Goal: Check status

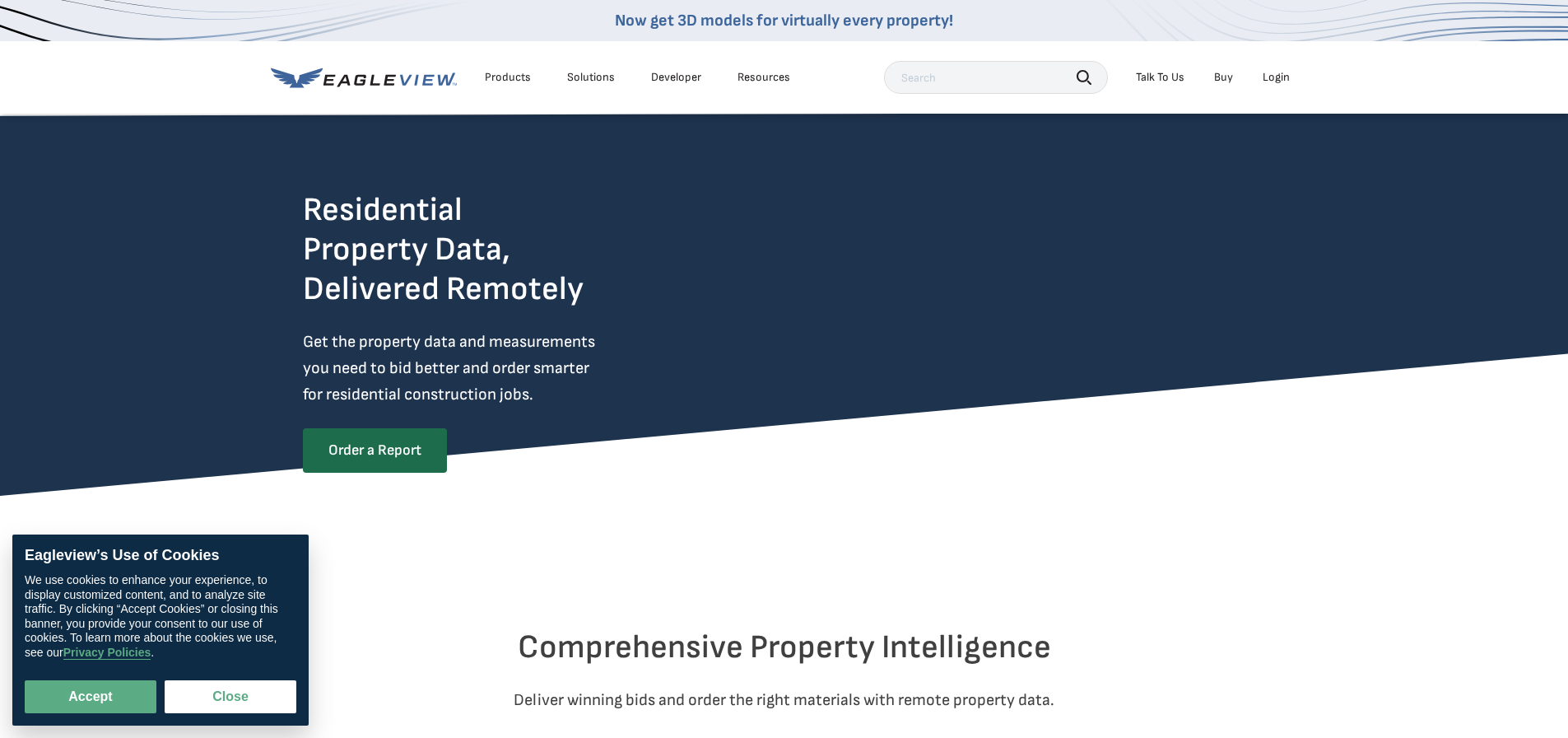
click at [1279, 84] on div "Login" at bounding box center [1276, 77] width 27 height 15
click at [1275, 77] on div "Login" at bounding box center [1276, 77] width 27 height 15
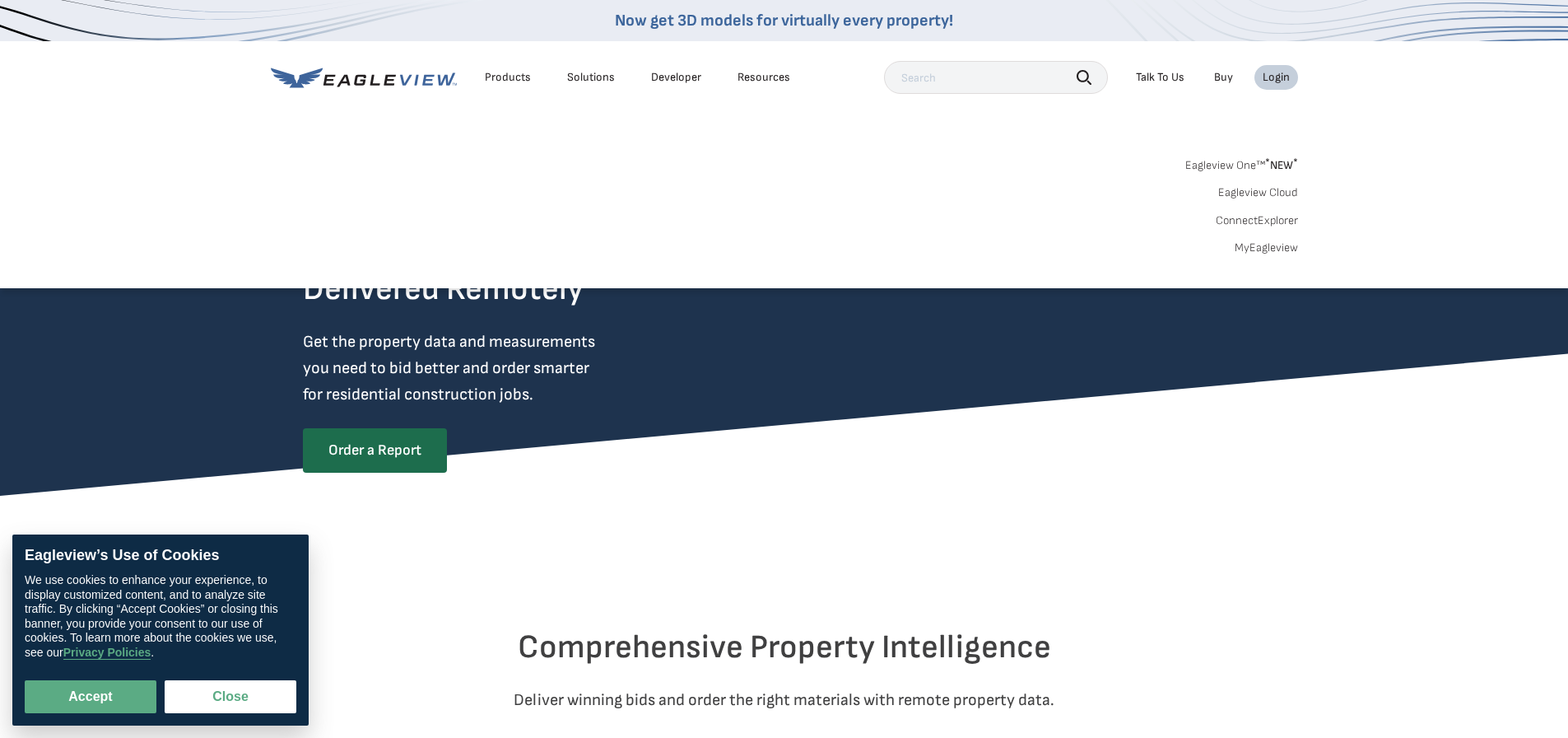
click at [1276, 74] on div "Login" at bounding box center [1276, 77] width 27 height 15
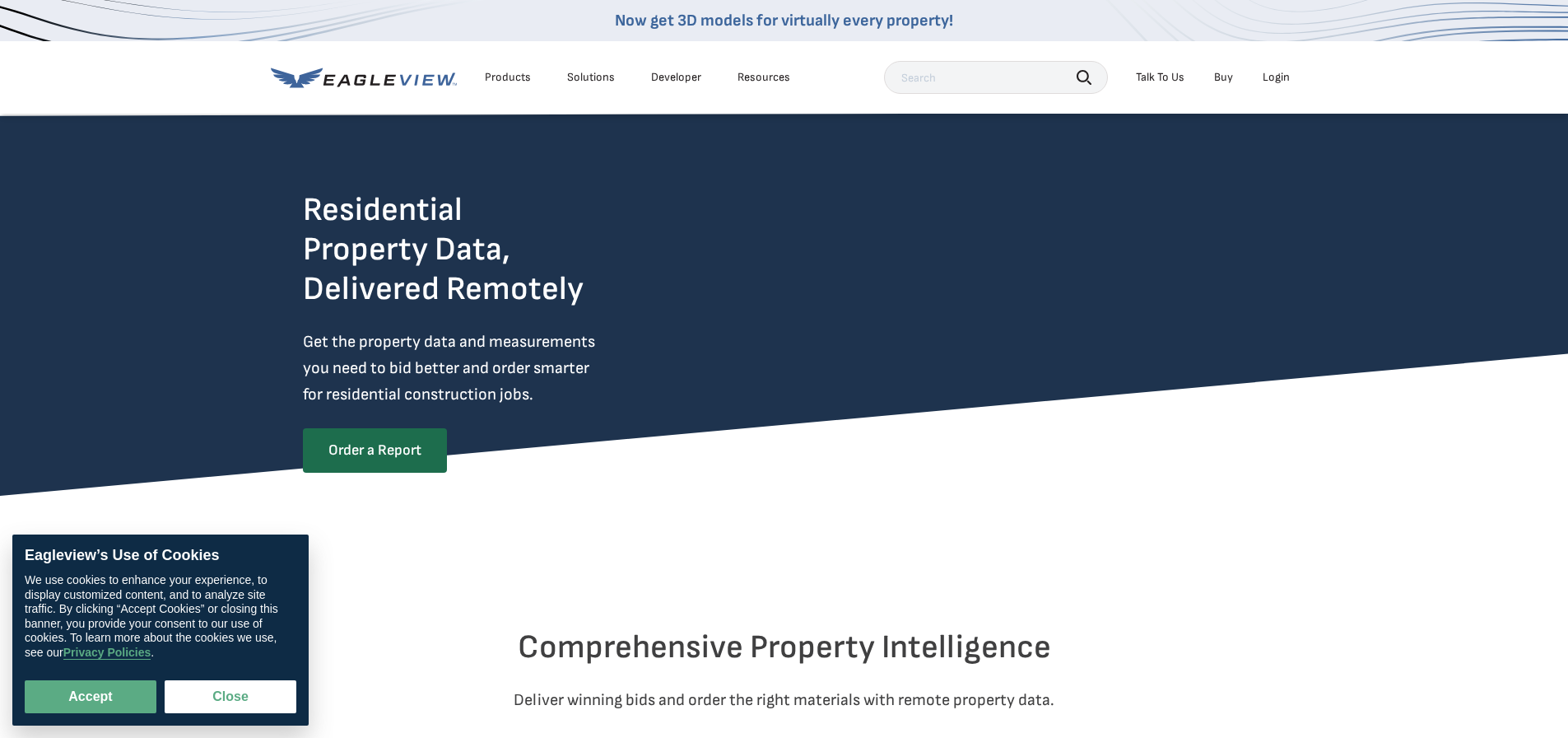
click at [1276, 74] on div "Login" at bounding box center [1276, 77] width 27 height 15
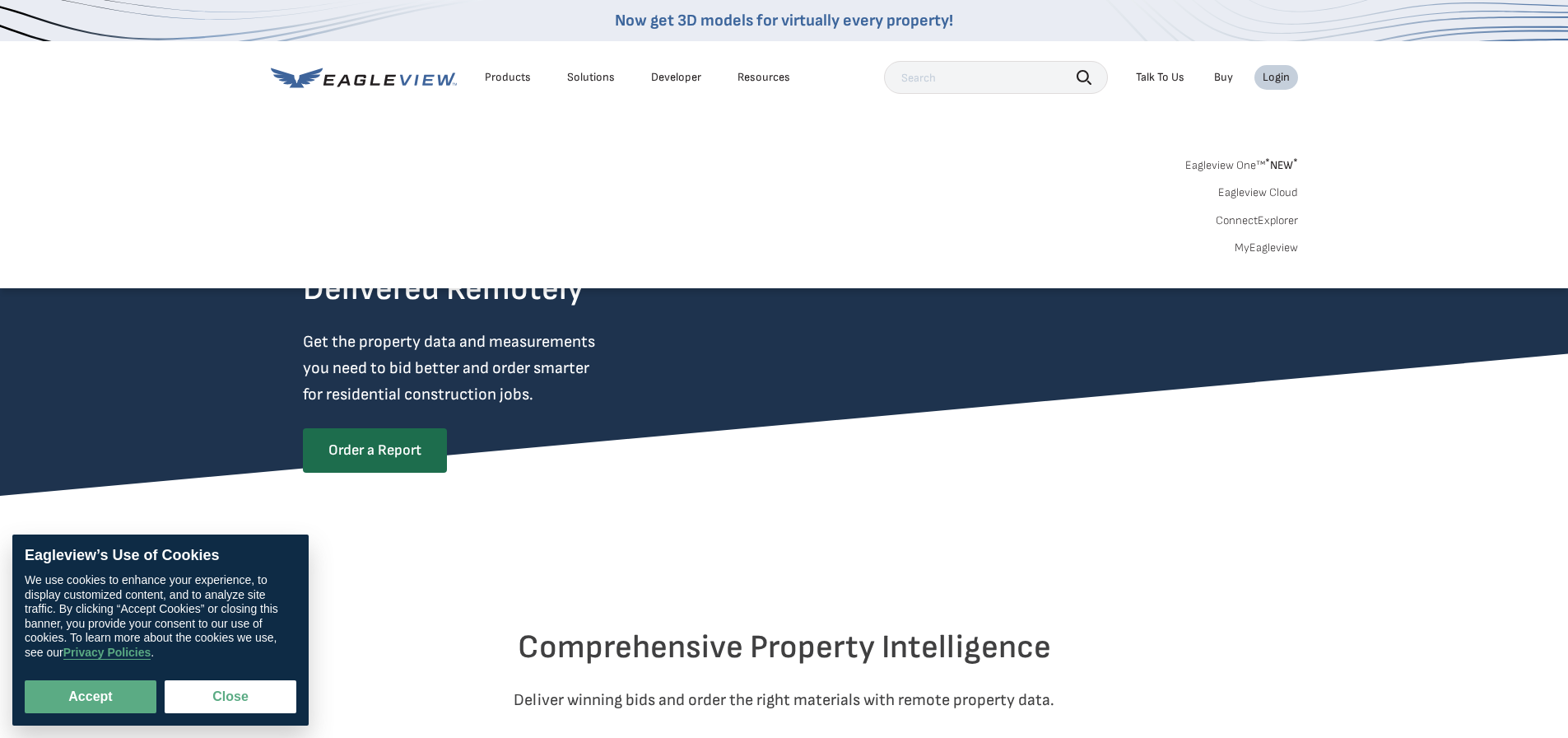
click at [1283, 243] on link "MyEagleview" at bounding box center [1266, 248] width 63 height 15
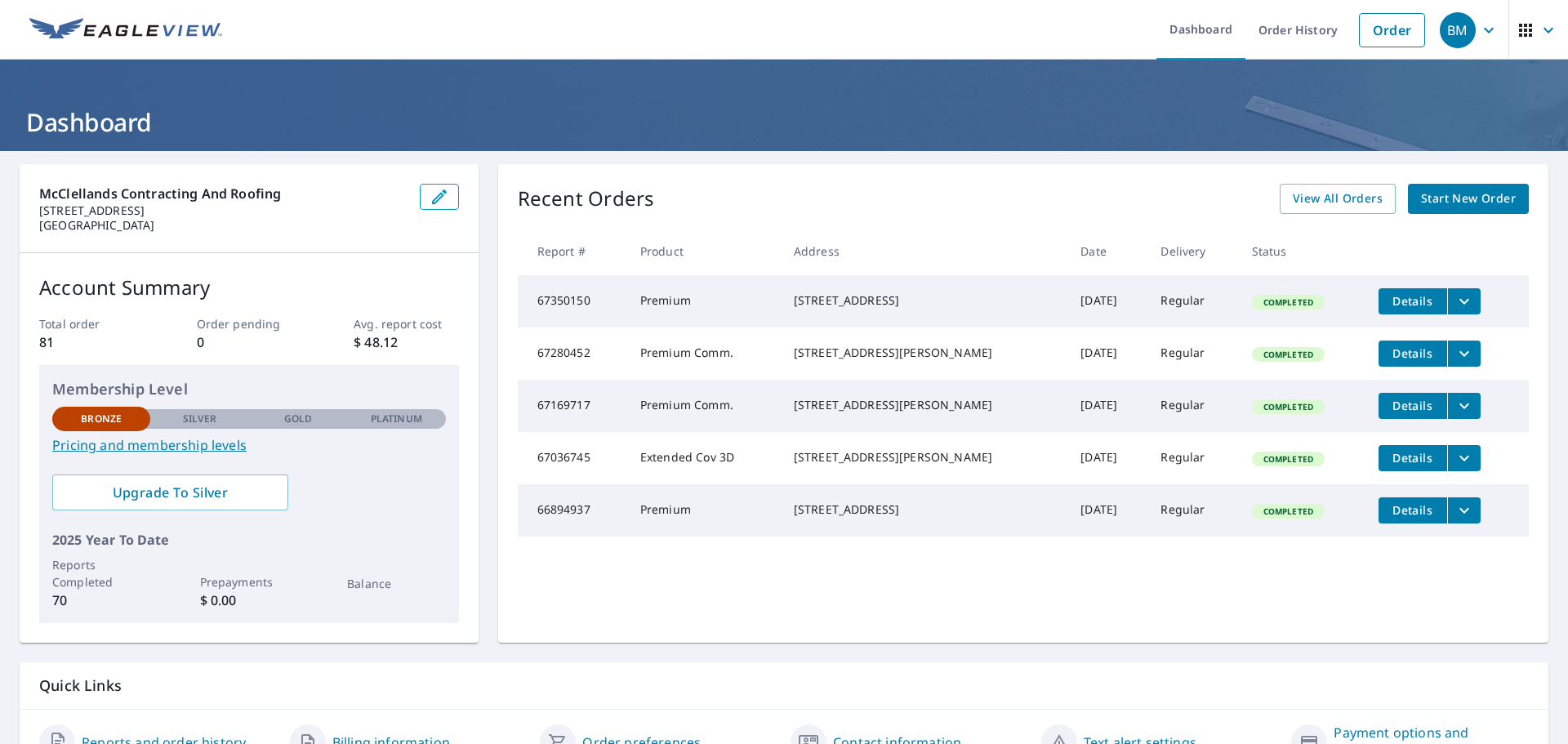
drag, startPoint x: 800, startPoint y: 295, endPoint x: 927, endPoint y: 322, distance: 129.8
click at [927, 322] on td "[STREET_ADDRESS]" at bounding box center [923, 301] width 286 height 52
copy div "102 N Woodland Rd Pittsburgh, PA 15232"
click at [1459, 300] on icon "filesDropdownBtn-67350150" at bounding box center [1464, 301] width 10 height 6
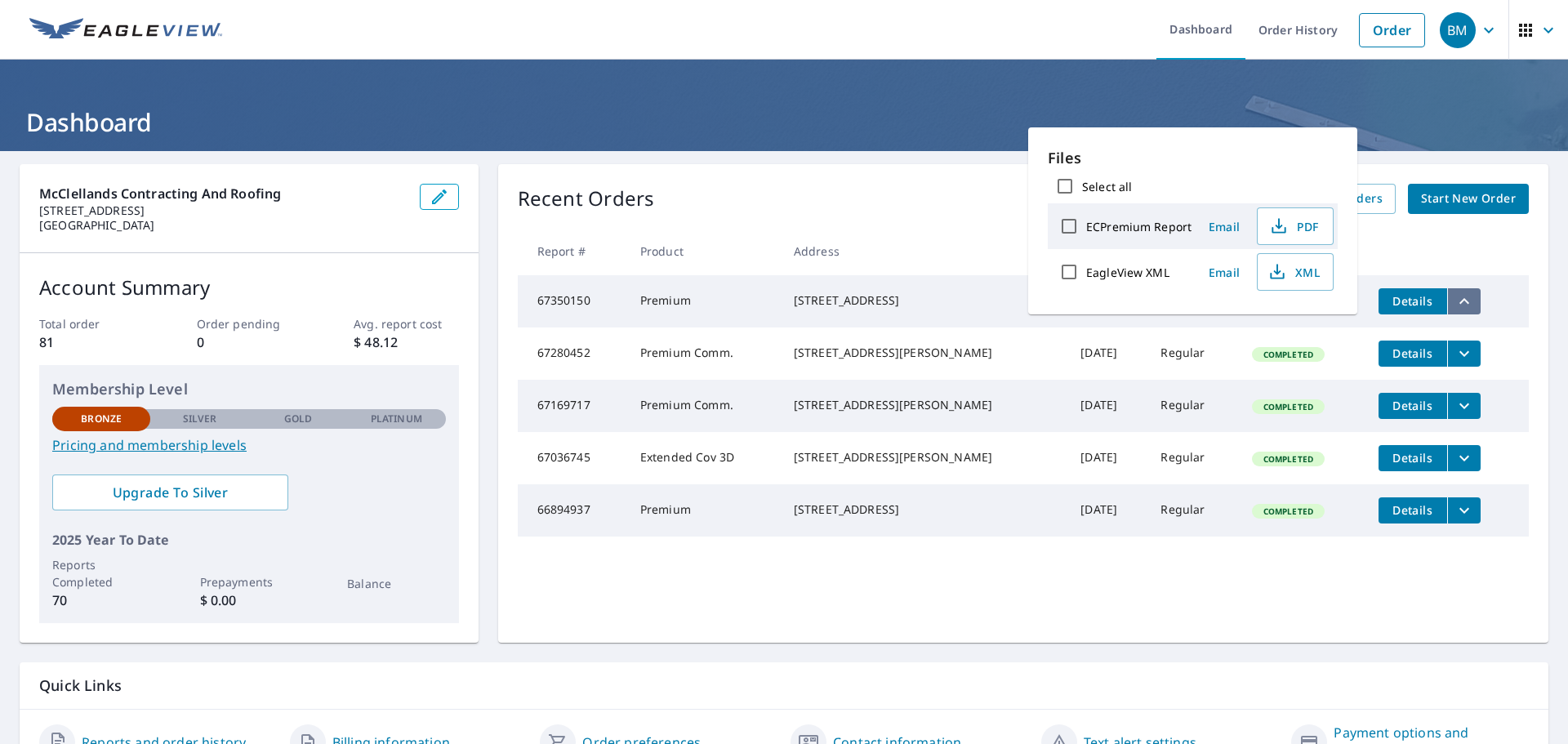
click at [1455, 299] on icon "filesDropdownBtn-67350150" at bounding box center [1464, 301] width 19 height 19
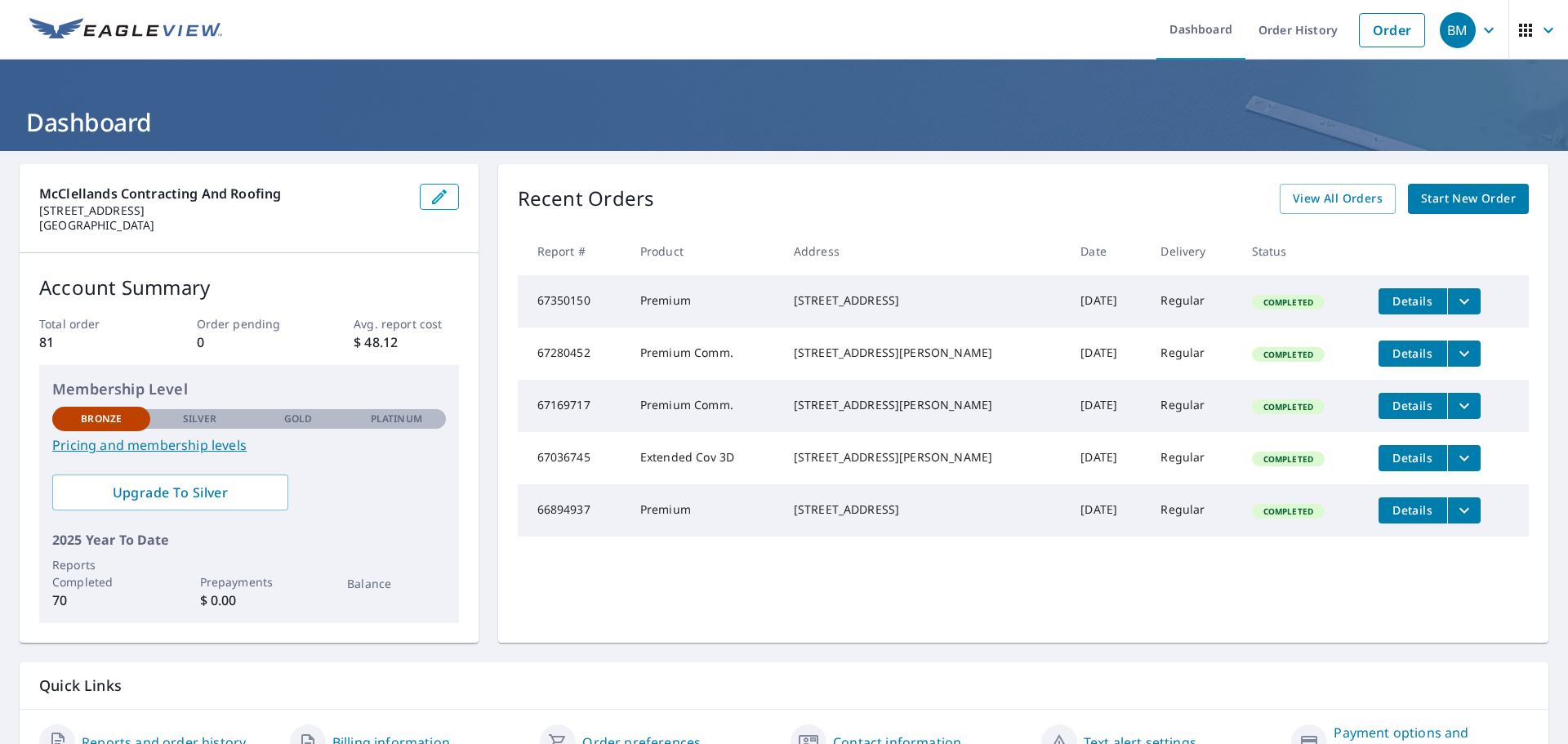
click at [1401, 300] on span "Details" at bounding box center [1412, 301] width 49 height 16
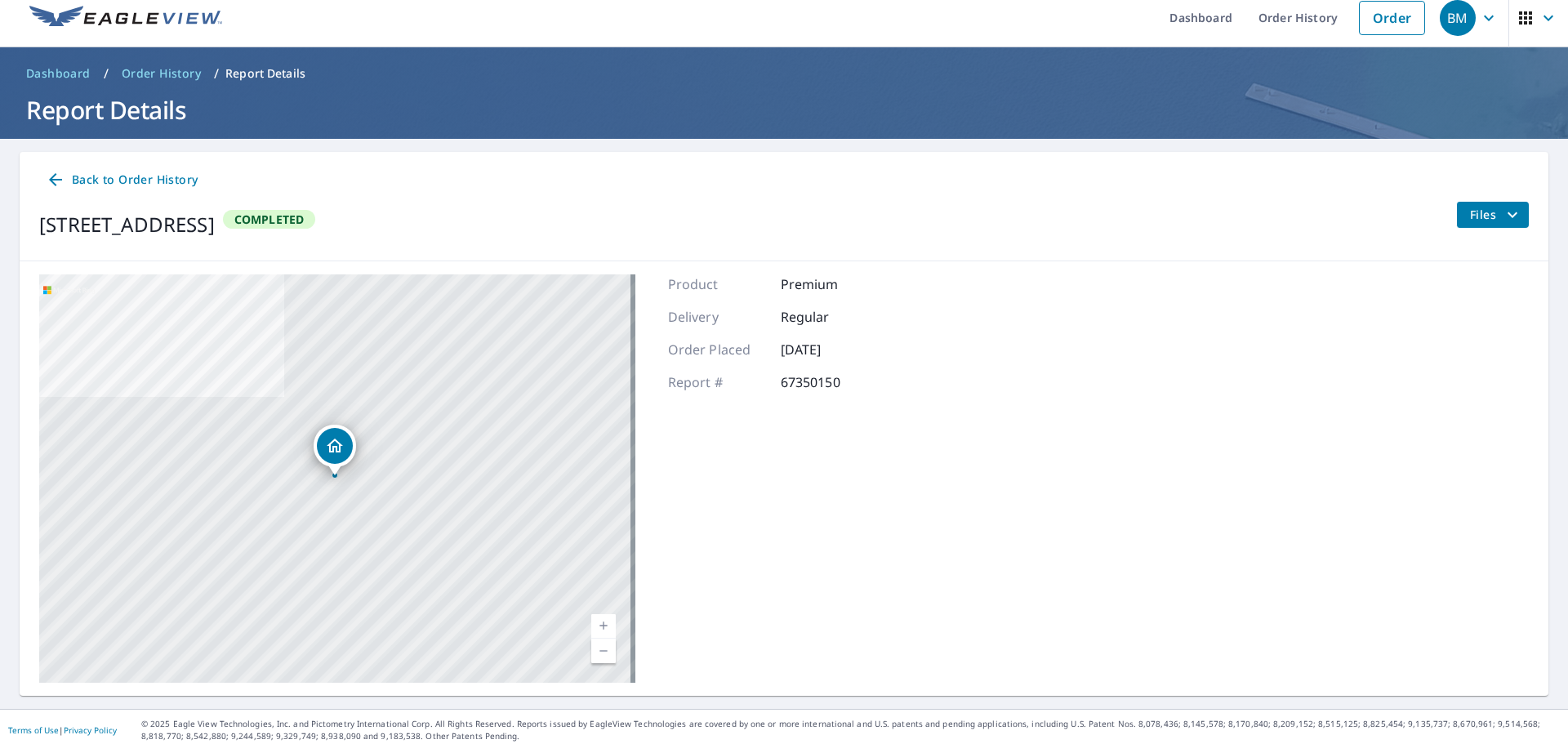
scroll to position [18, 0]
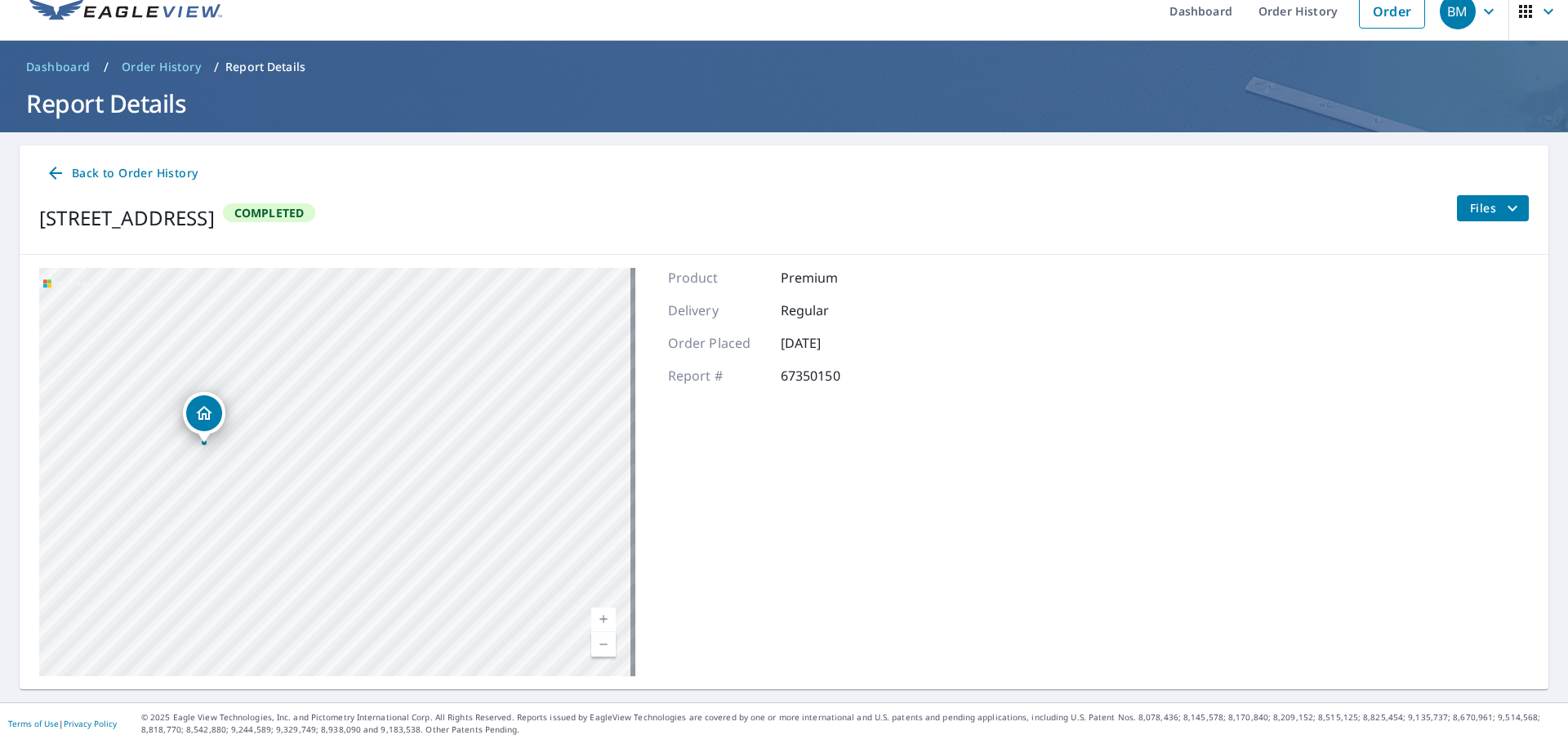
drag, startPoint x: 250, startPoint y: 341, endPoint x: 352, endPoint y: 619, distance: 296.1
click at [352, 619] on div "102 N Woodland Rd Pittsburgh, PA 15232" at bounding box center [338, 472] width 597 height 409
drag, startPoint x: 264, startPoint y: 501, endPoint x: 308, endPoint y: 532, distance: 53.8
click at [308, 532] on div "102 N Woodland Rd Pittsburgh, PA 15232" at bounding box center [338, 472] width 597 height 409
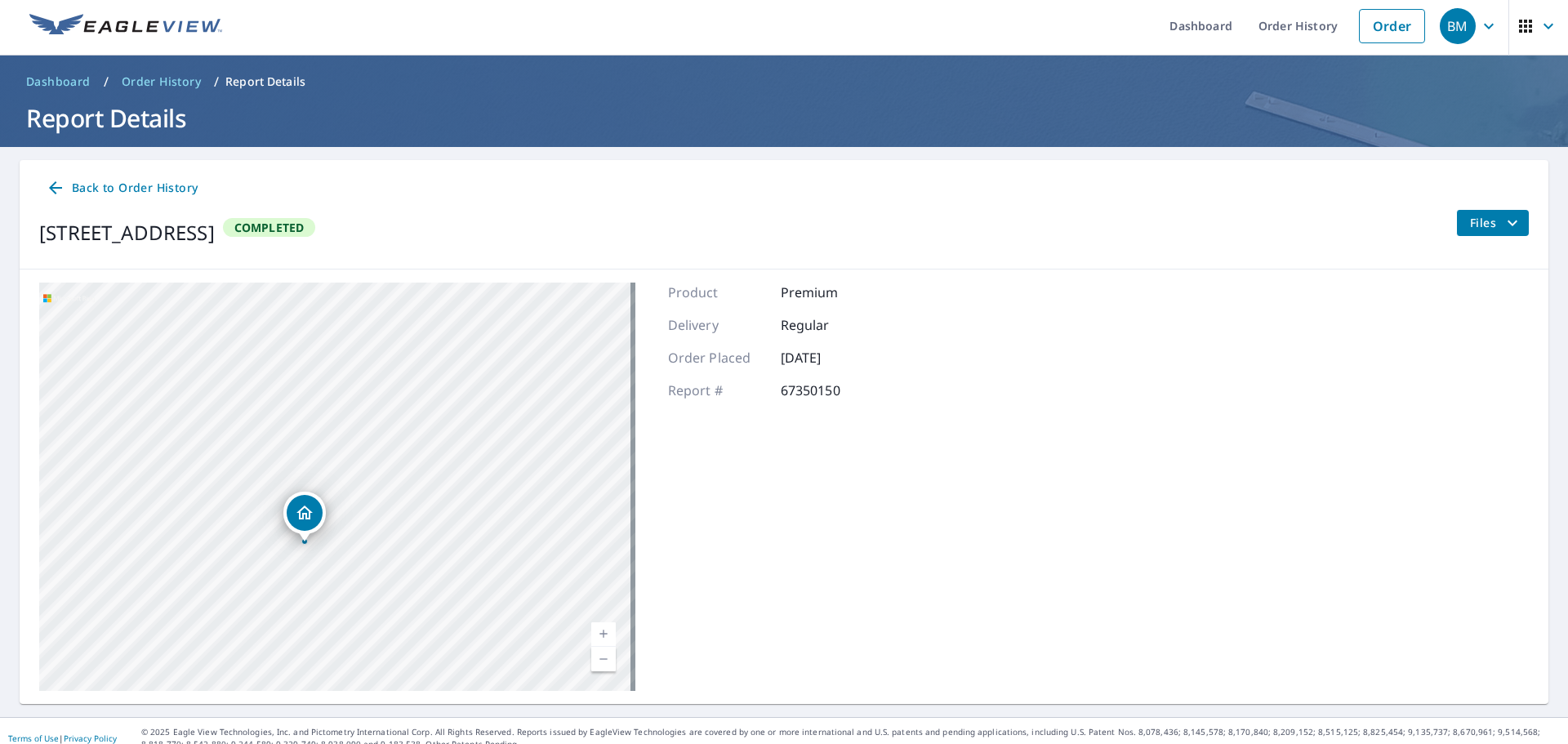
scroll to position [0, 0]
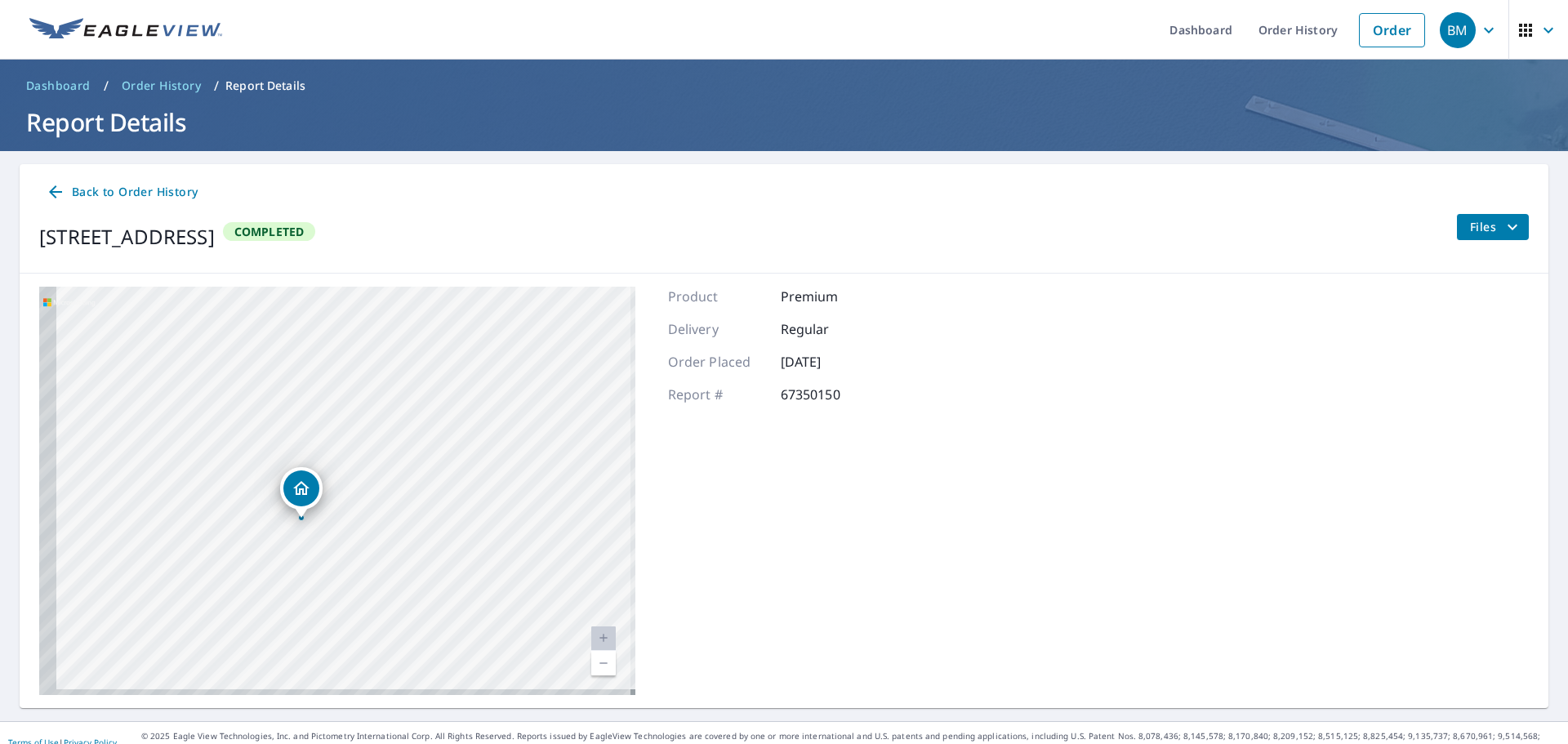
drag, startPoint x: 375, startPoint y: 537, endPoint x: 431, endPoint y: 514, distance: 60.5
click at [431, 517] on div "102 N Woodland Rd Pittsburgh, PA 15232" at bounding box center [338, 491] width 597 height 409
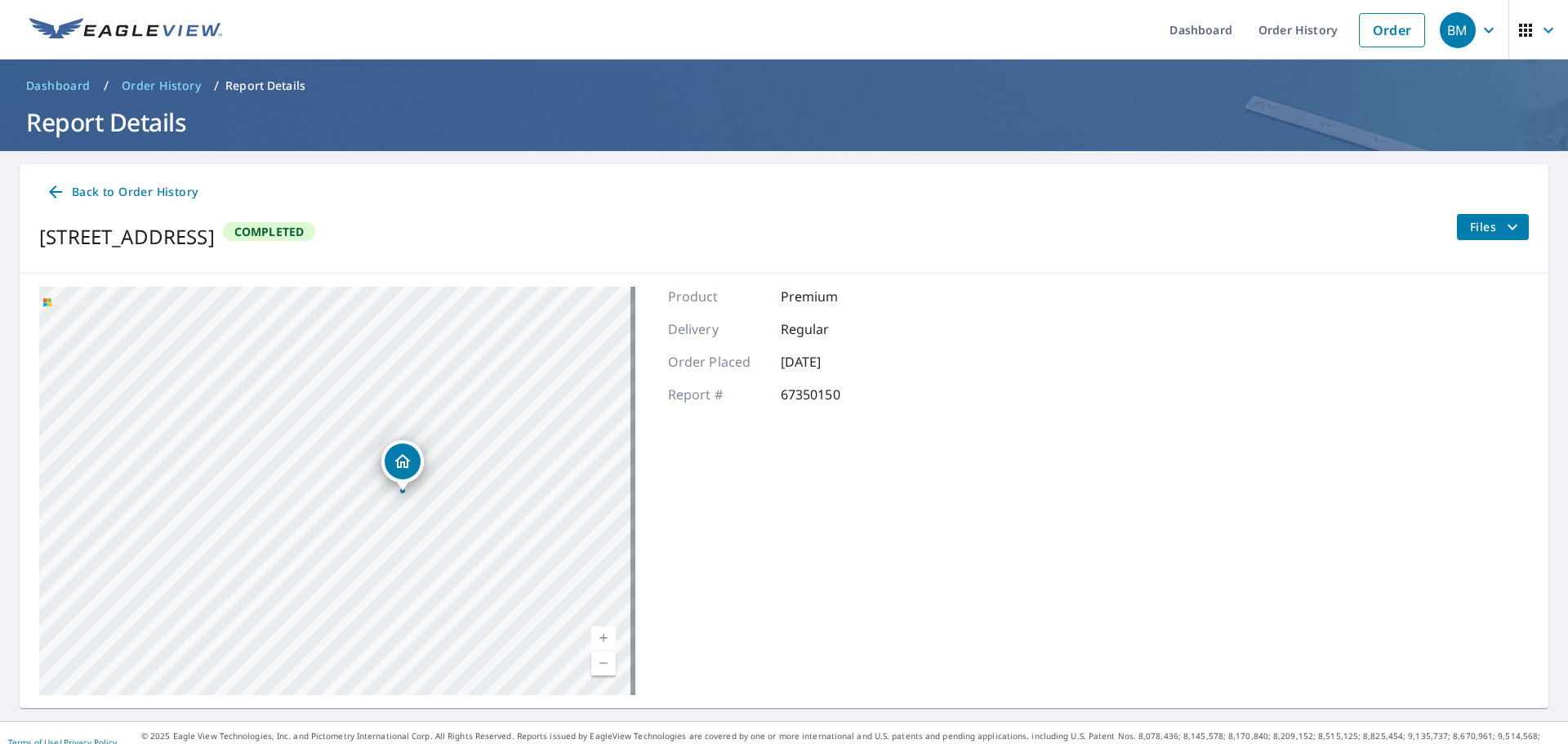
drag, startPoint x: 488, startPoint y: 583, endPoint x: 432, endPoint y: 529, distance: 77.8
click at [432, 529] on div "102 N Woodland Rd Pittsburgh, PA 15232" at bounding box center [338, 491] width 597 height 409
drag, startPoint x: 438, startPoint y: 448, endPoint x: 448, endPoint y: 523, distance: 75.7
click at [448, 523] on div "102 N Woodland Rd Pittsburgh, PA 15232" at bounding box center [338, 491] width 597 height 409
drag, startPoint x: 446, startPoint y: 504, endPoint x: 456, endPoint y: 564, distance: 60.8
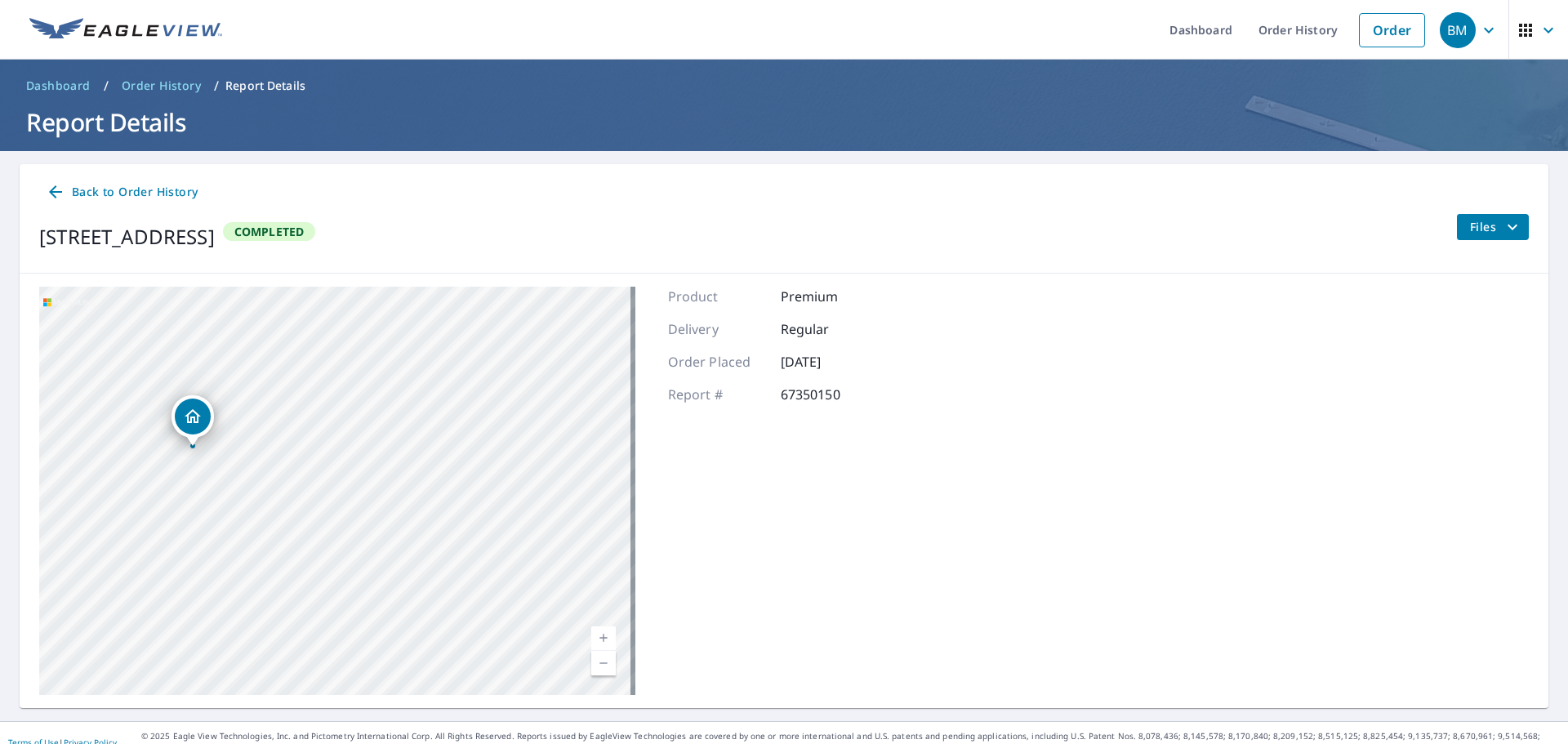
click at [456, 564] on div "102 N Woodland Rd Pittsburgh, PA 15232" at bounding box center [338, 491] width 597 height 409
click at [88, 191] on span "Back to Order History" at bounding box center [122, 192] width 152 height 20
